Goal: Task Accomplishment & Management: Manage account settings

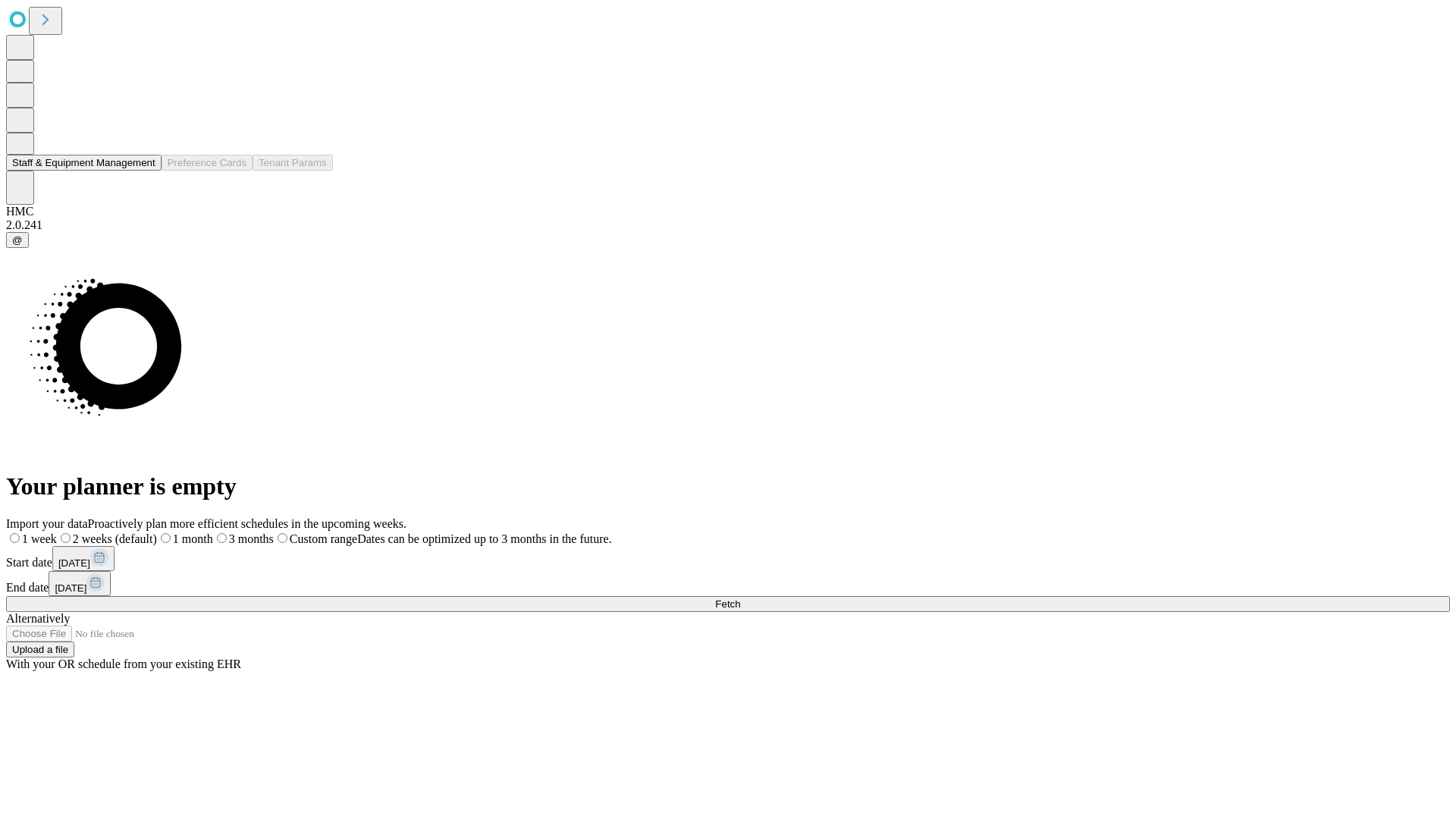
click at [142, 170] on button "Staff & Equipment Management" at bounding box center [84, 162] width 156 height 16
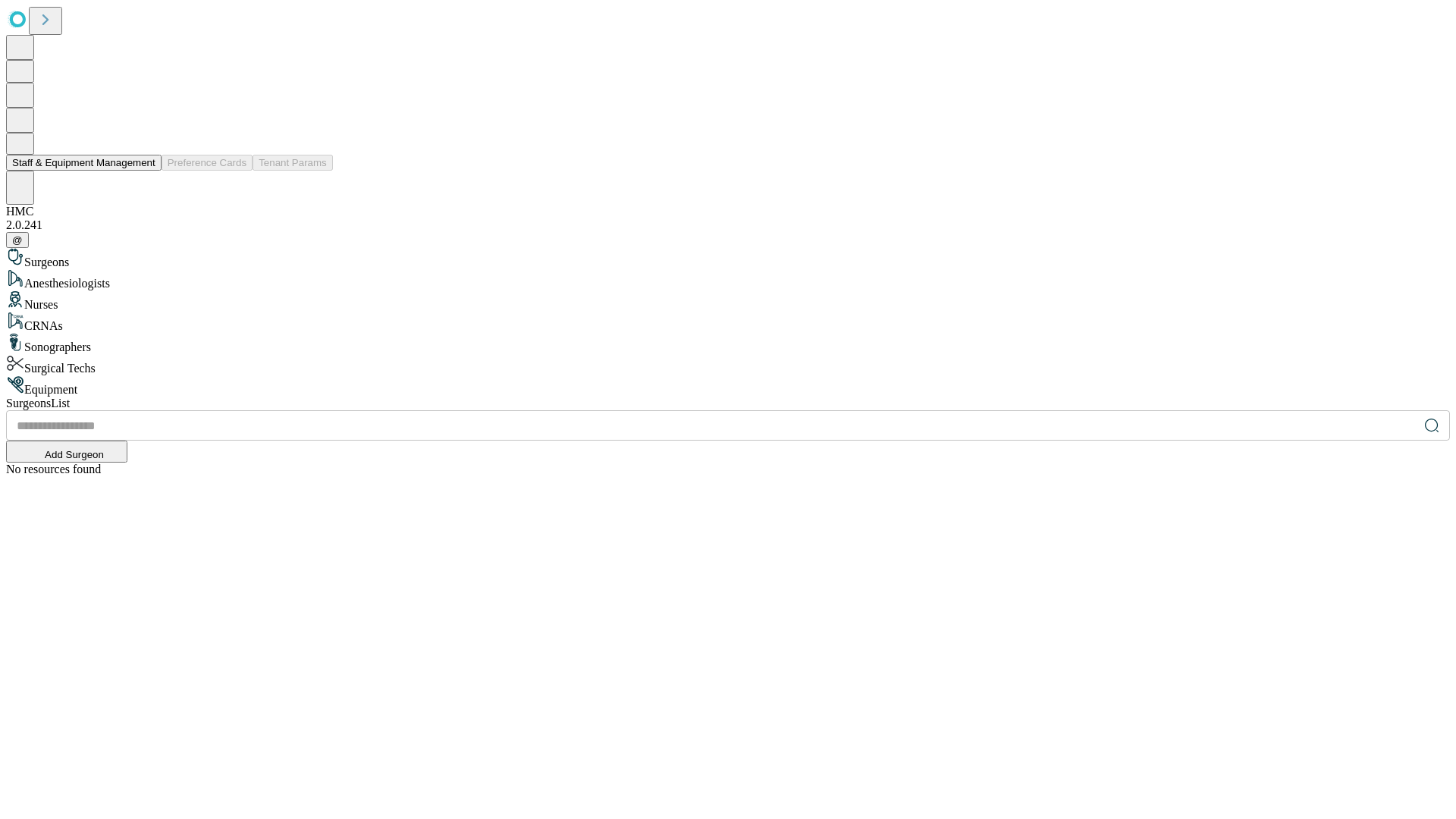
click at [145, 170] on button "Staff & Equipment Management" at bounding box center [84, 162] width 156 height 16
